Goal: Task Accomplishment & Management: Manage account settings

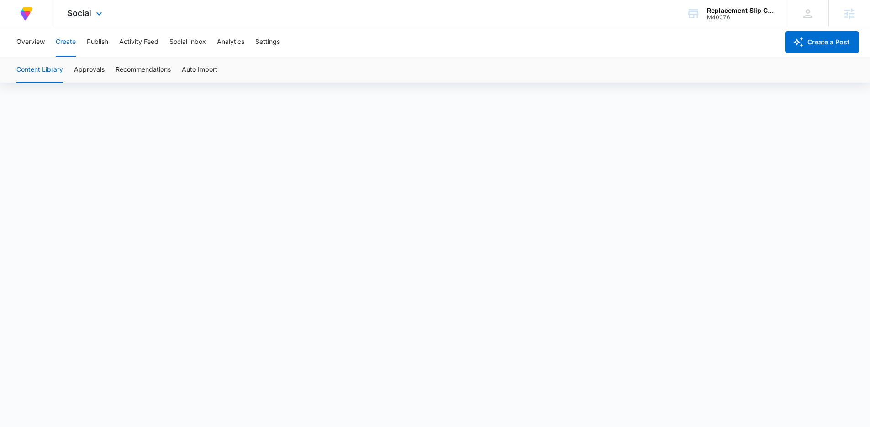
scroll to position [6, 0]
drag, startPoint x: 746, startPoint y: 77, endPoint x: 761, endPoint y: 26, distance: 52.8
click at [747, 74] on div "Content Library Approvals Recommendations Auto Import" at bounding box center [435, 70] width 848 height 26
click at [96, 43] on button "Publish" at bounding box center [97, 41] width 21 height 29
drag, startPoint x: 63, startPoint y: 42, endPoint x: 127, endPoint y: 81, distance: 75.2
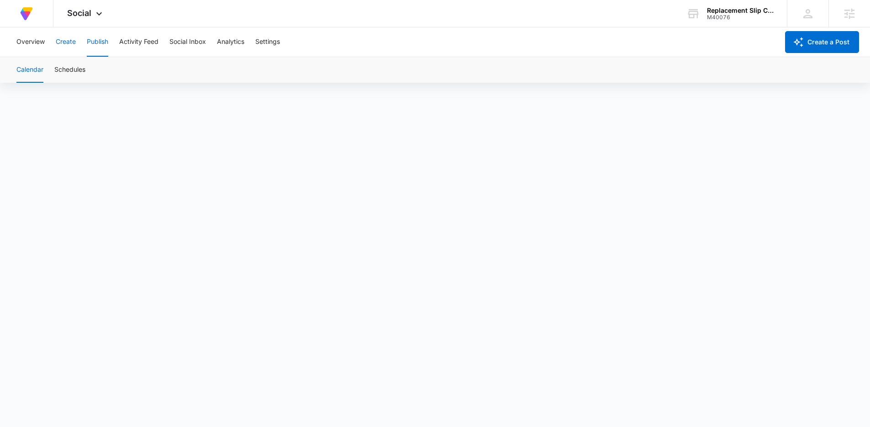
click at [63, 43] on button "Create" at bounding box center [66, 41] width 20 height 29
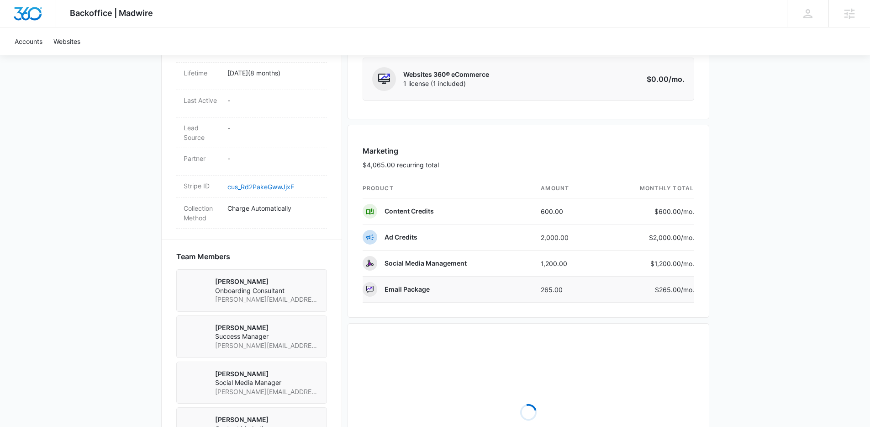
scroll to position [453, 0]
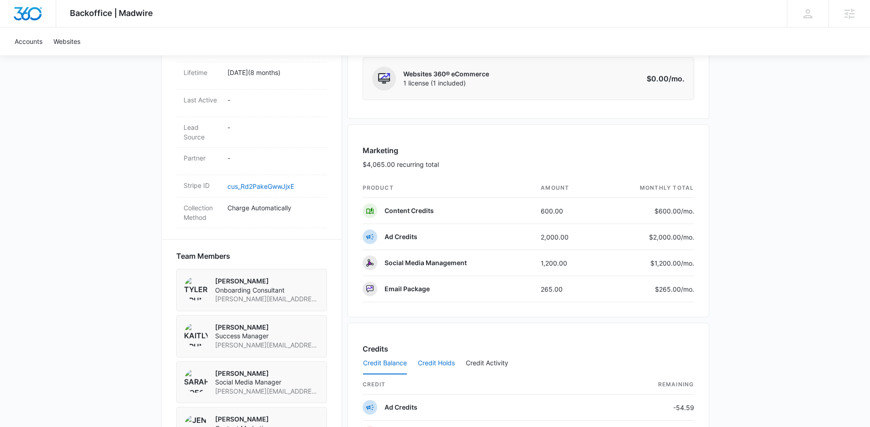
click at [441, 360] on button "Credit Holds" at bounding box center [436, 363] width 37 height 22
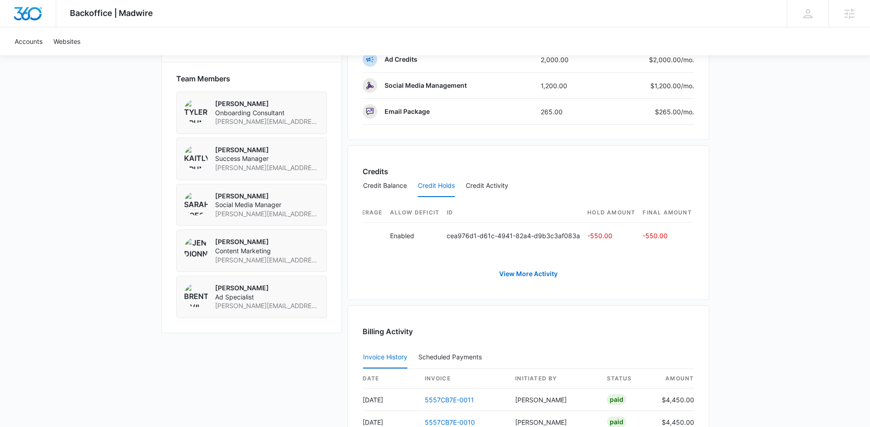
scroll to position [0, 0]
